Goal: Manage account settings

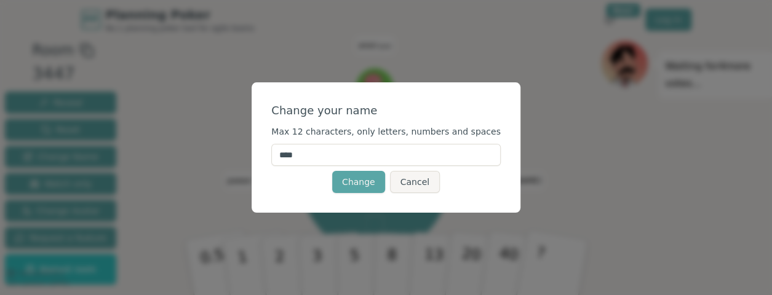
click at [328, 151] on input "****" at bounding box center [385, 155] width 229 height 22
type input "******"
click button "Change" at bounding box center [358, 182] width 53 height 22
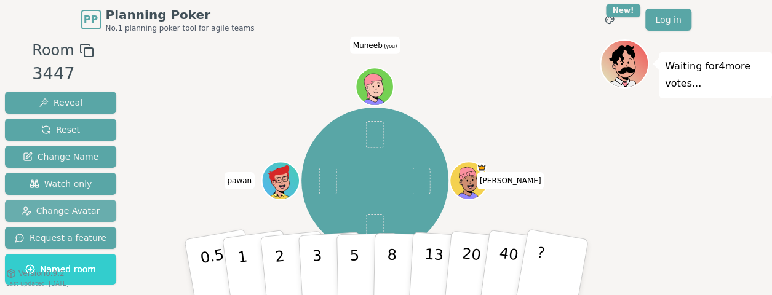
click at [69, 205] on span "Change Avatar" at bounding box center [61, 211] width 79 height 12
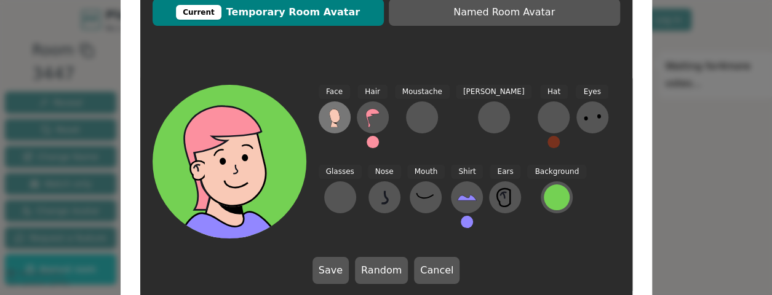
click at [325, 119] on icon at bounding box center [335, 118] width 20 height 20
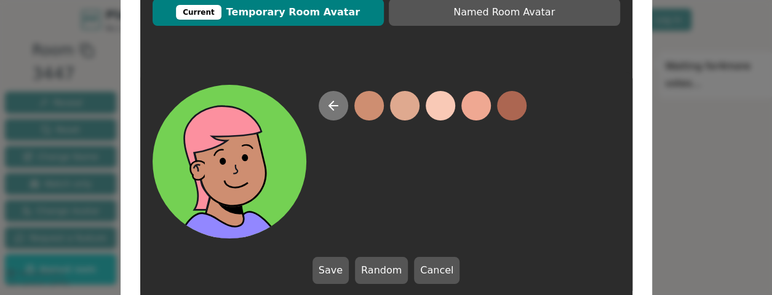
click at [336, 102] on icon at bounding box center [333, 105] width 15 height 15
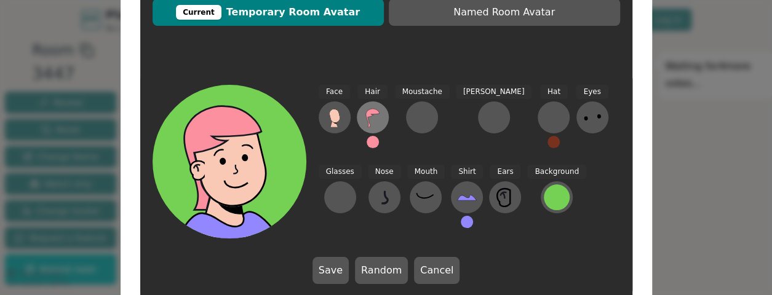
click at [371, 109] on icon at bounding box center [372, 118] width 14 height 18
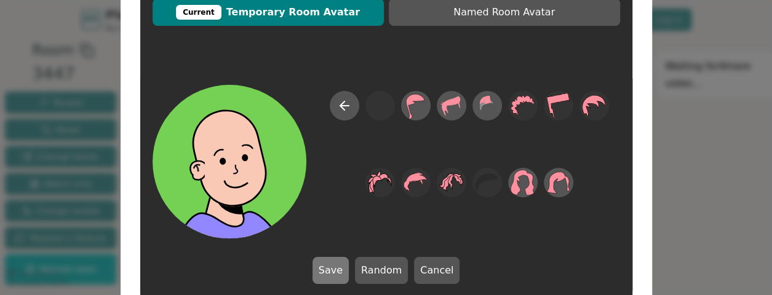
click at [334, 270] on button "Save" at bounding box center [330, 270] width 36 height 27
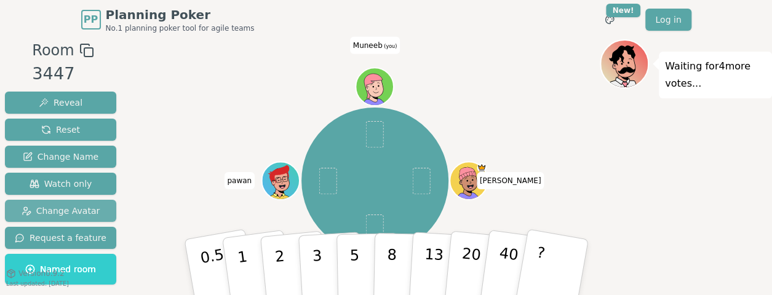
click at [83, 212] on span "Change Avatar" at bounding box center [61, 211] width 79 height 12
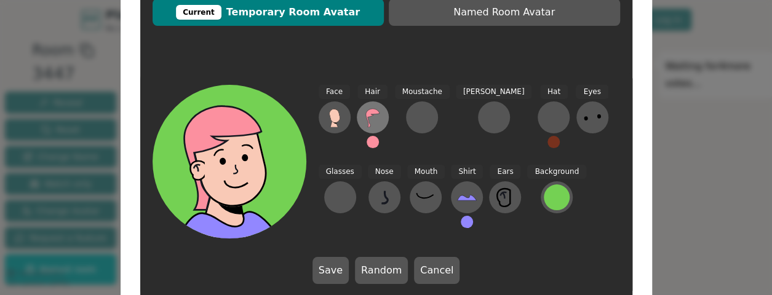
click at [375, 109] on icon at bounding box center [372, 118] width 14 height 18
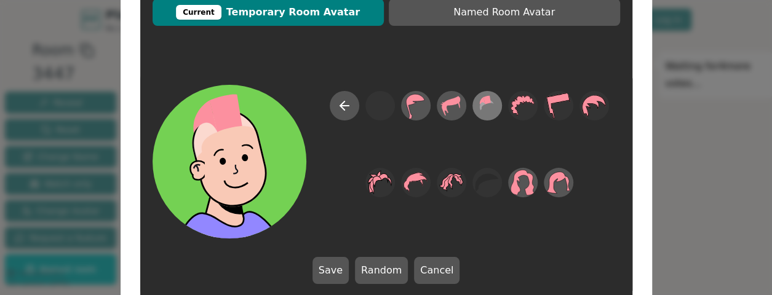
click at [490, 117] on icon at bounding box center [487, 106] width 24 height 28
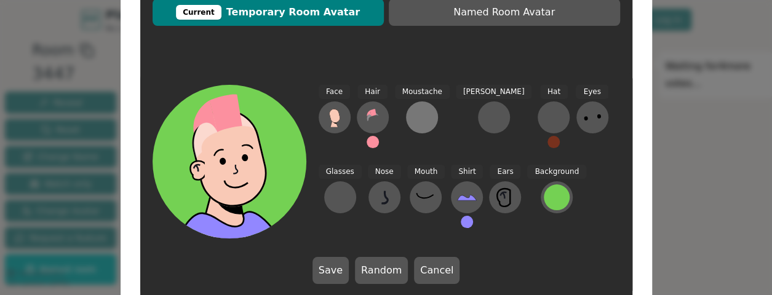
click at [422, 116] on div at bounding box center [422, 118] width 20 height 20
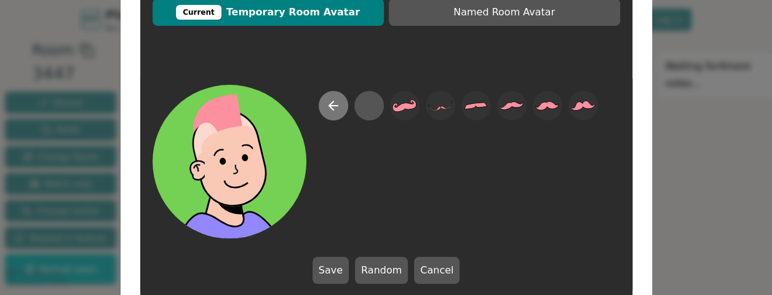
click at [336, 105] on icon at bounding box center [333, 105] width 15 height 15
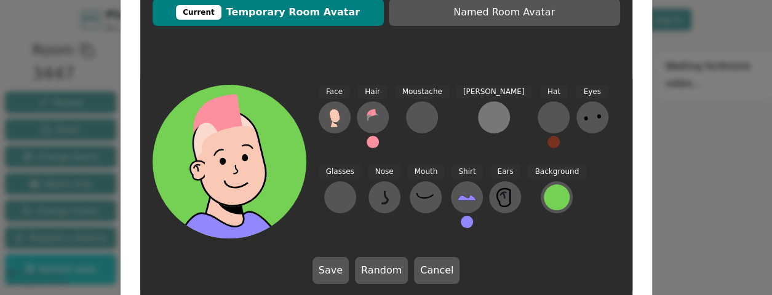
click at [484, 114] on div at bounding box center [494, 118] width 20 height 20
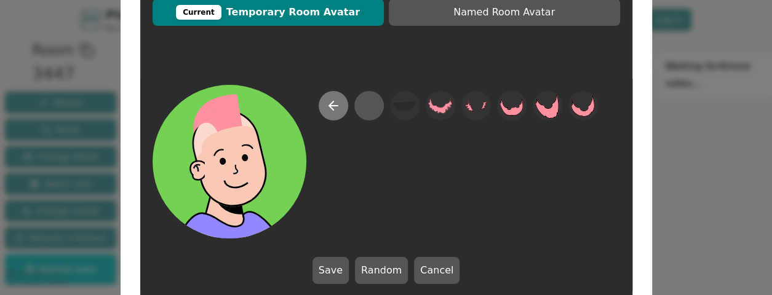
click at [339, 101] on icon at bounding box center [333, 105] width 15 height 15
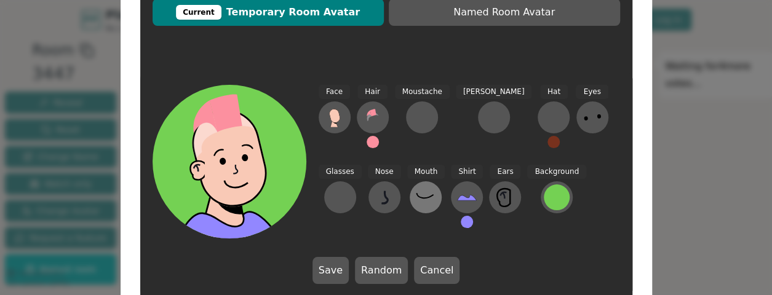
click at [416, 189] on icon at bounding box center [426, 198] width 20 height 20
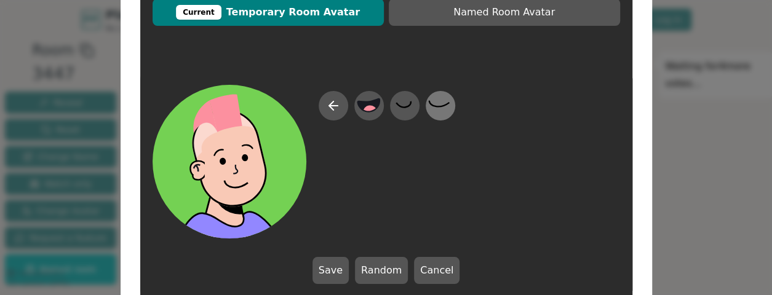
click at [434, 103] on icon at bounding box center [440, 106] width 24 height 28
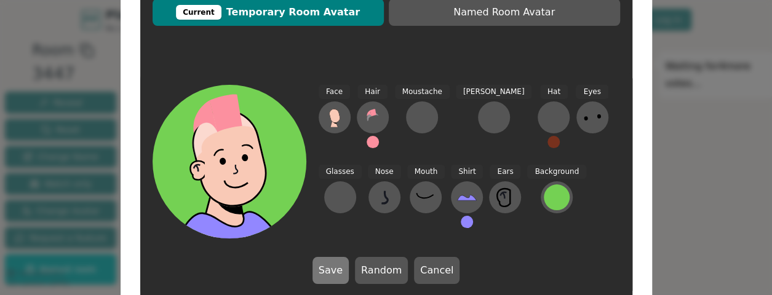
click at [339, 266] on button "Save" at bounding box center [330, 270] width 36 height 27
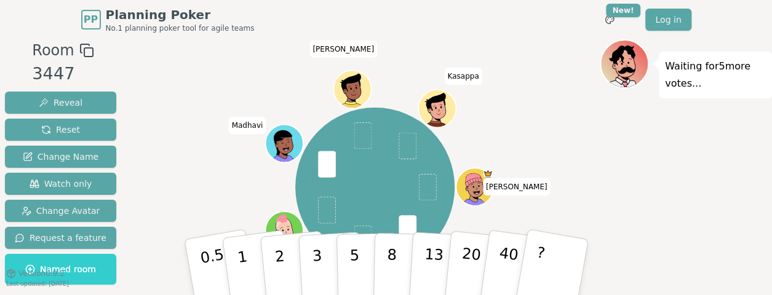
scroll to position [82, 0]
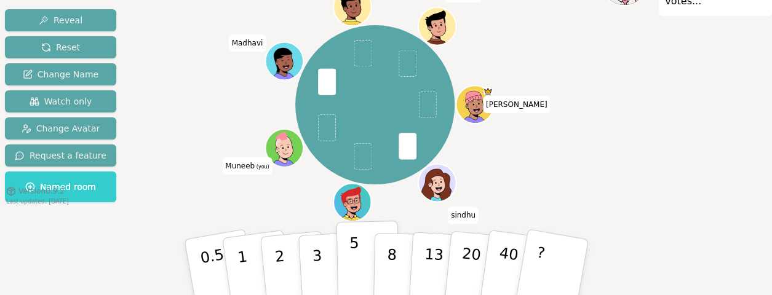
click at [346, 250] on button "5" at bounding box center [367, 267] width 63 height 93
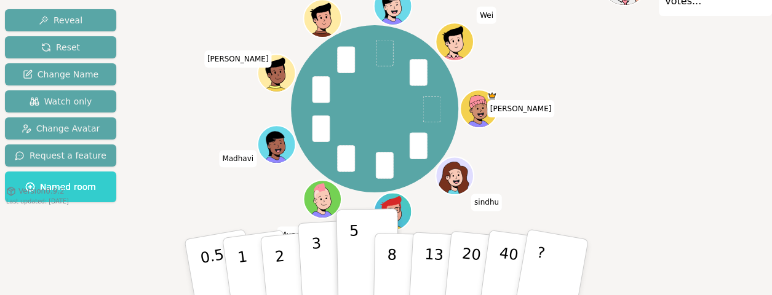
click at [314, 279] on p "3" at bounding box center [318, 268] width 14 height 67
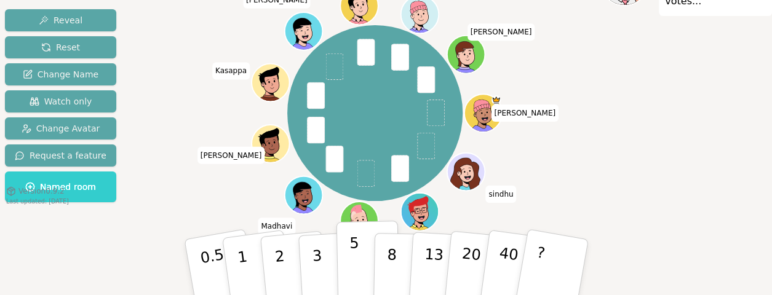
click at [343, 260] on button "5" at bounding box center [367, 267] width 63 height 93
